Goal: Transaction & Acquisition: Purchase product/service

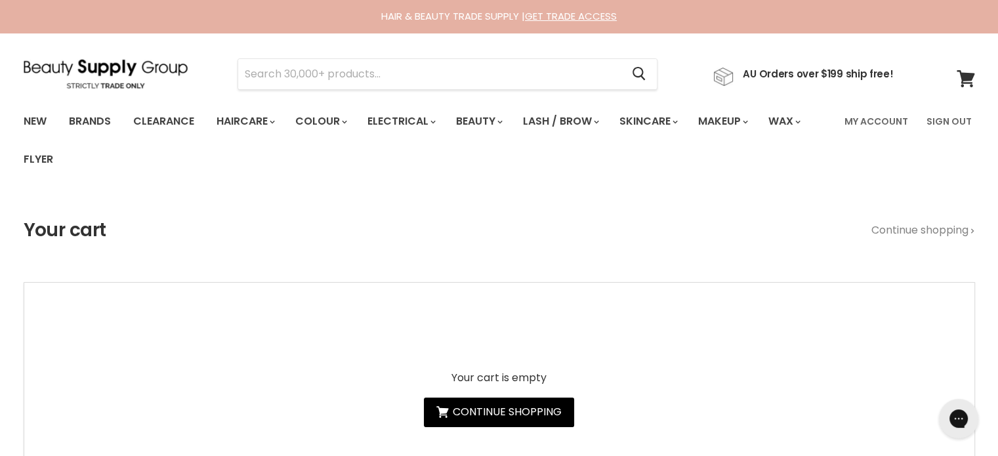
type input "jrl onyx white ghost kit quad"
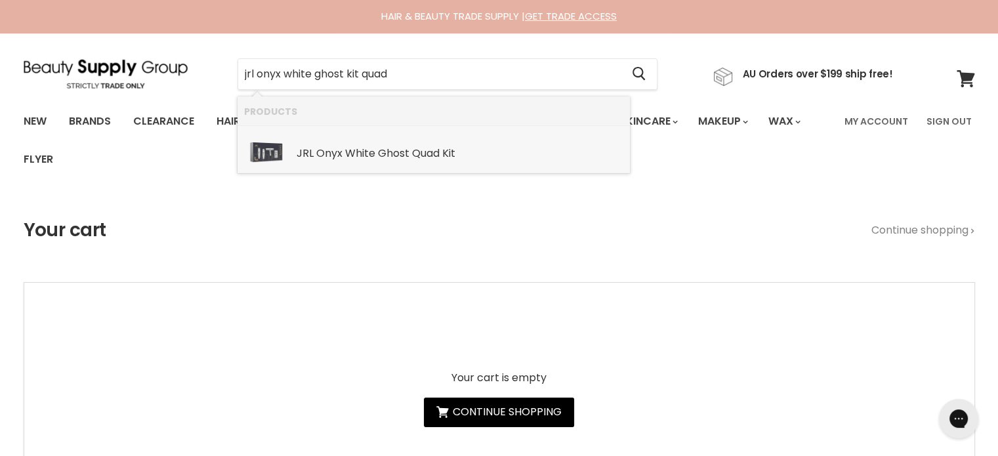
click at [412, 161] on div "JRL Onyx White Ghost Quad Kit" at bounding box center [459, 155] width 327 height 14
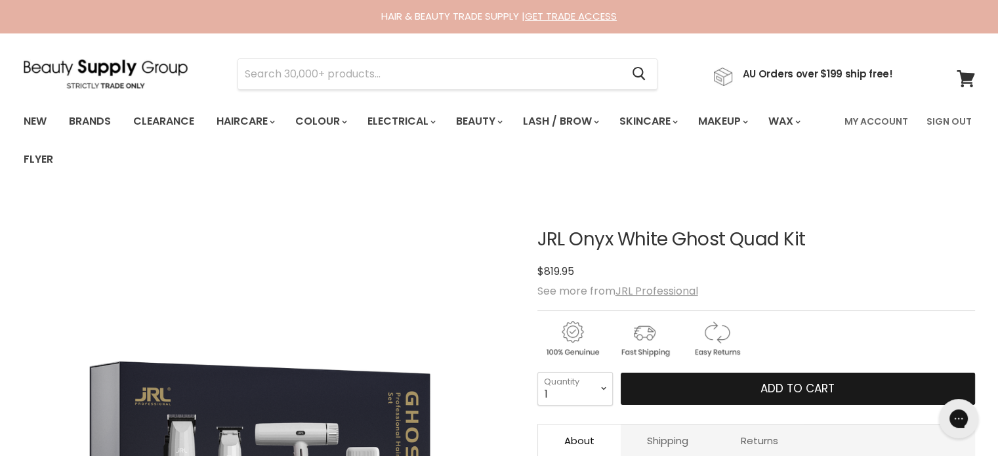
click at [765, 386] on span "Add to cart" at bounding box center [797, 388] width 74 height 16
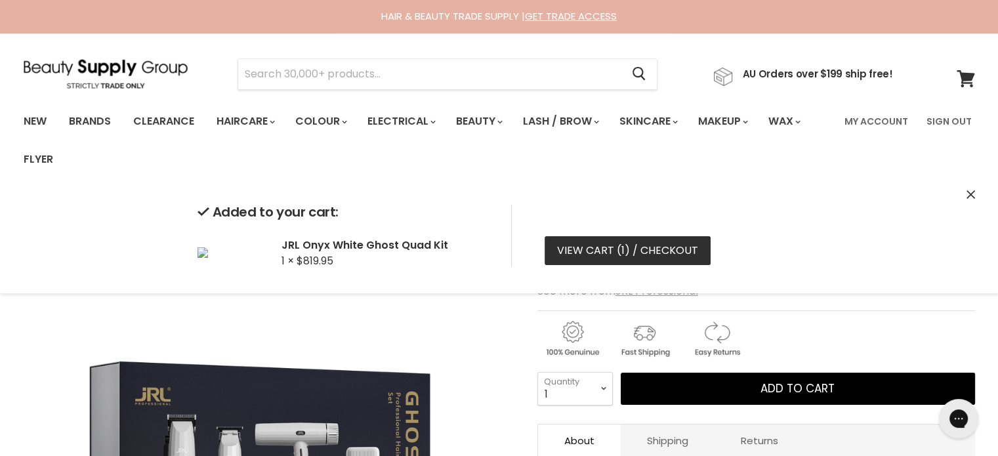
click at [593, 249] on link "View cart ( 1 ) / Checkout" at bounding box center [627, 250] width 166 height 29
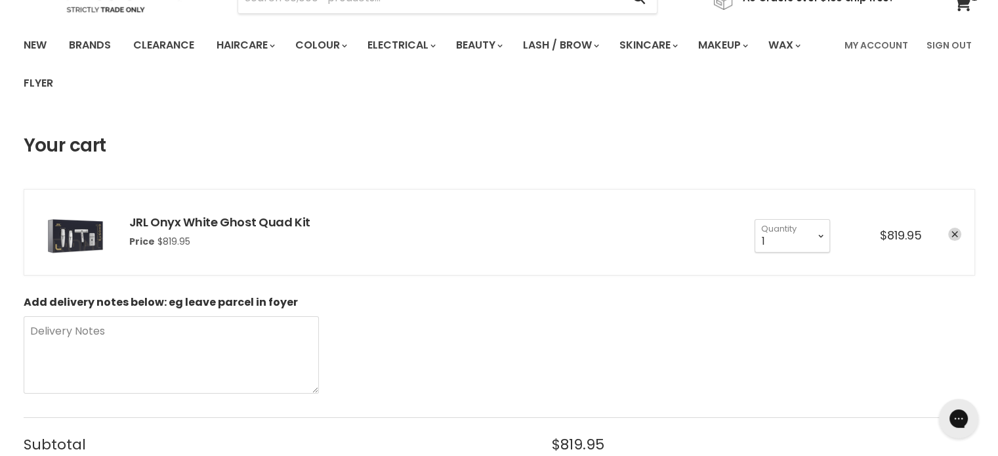
scroll to position [131, 0]
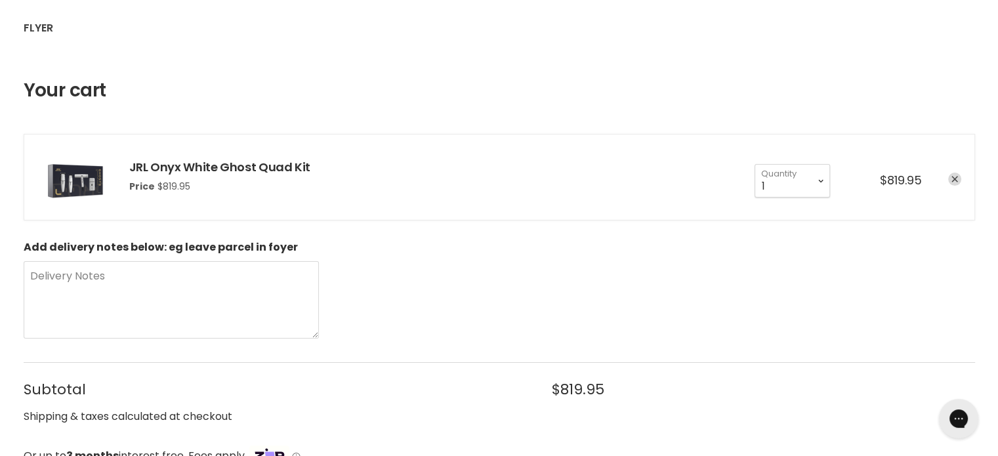
click at [955, 179] on icon "remove JRL Onyx White Ghost Quad Kit" at bounding box center [954, 179] width 7 height 7
